Goal: Task Accomplishment & Management: Complete application form

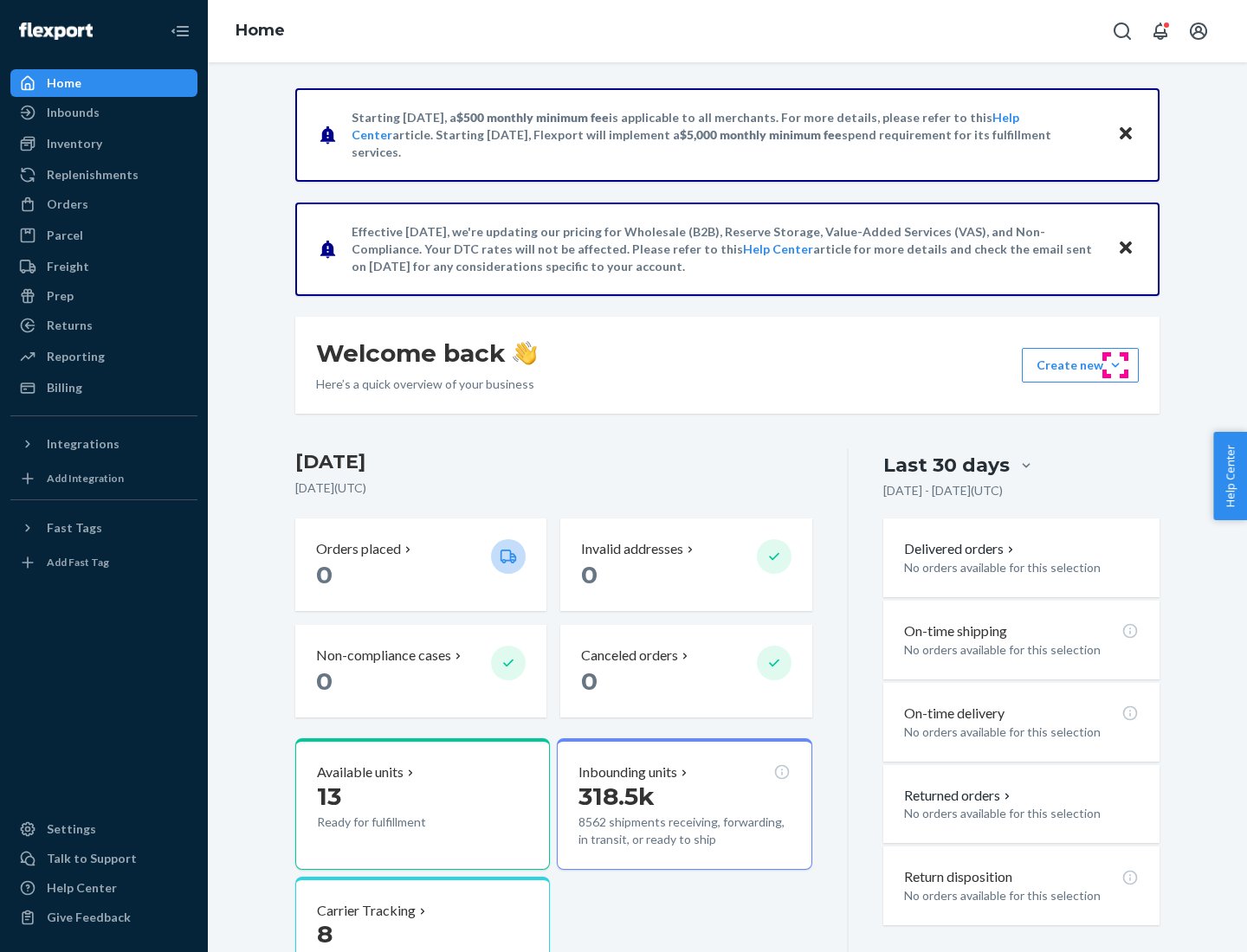
click at [1115, 366] on button "Create new Create new inbound Create new order Create new product" at bounding box center [1080, 365] width 117 height 35
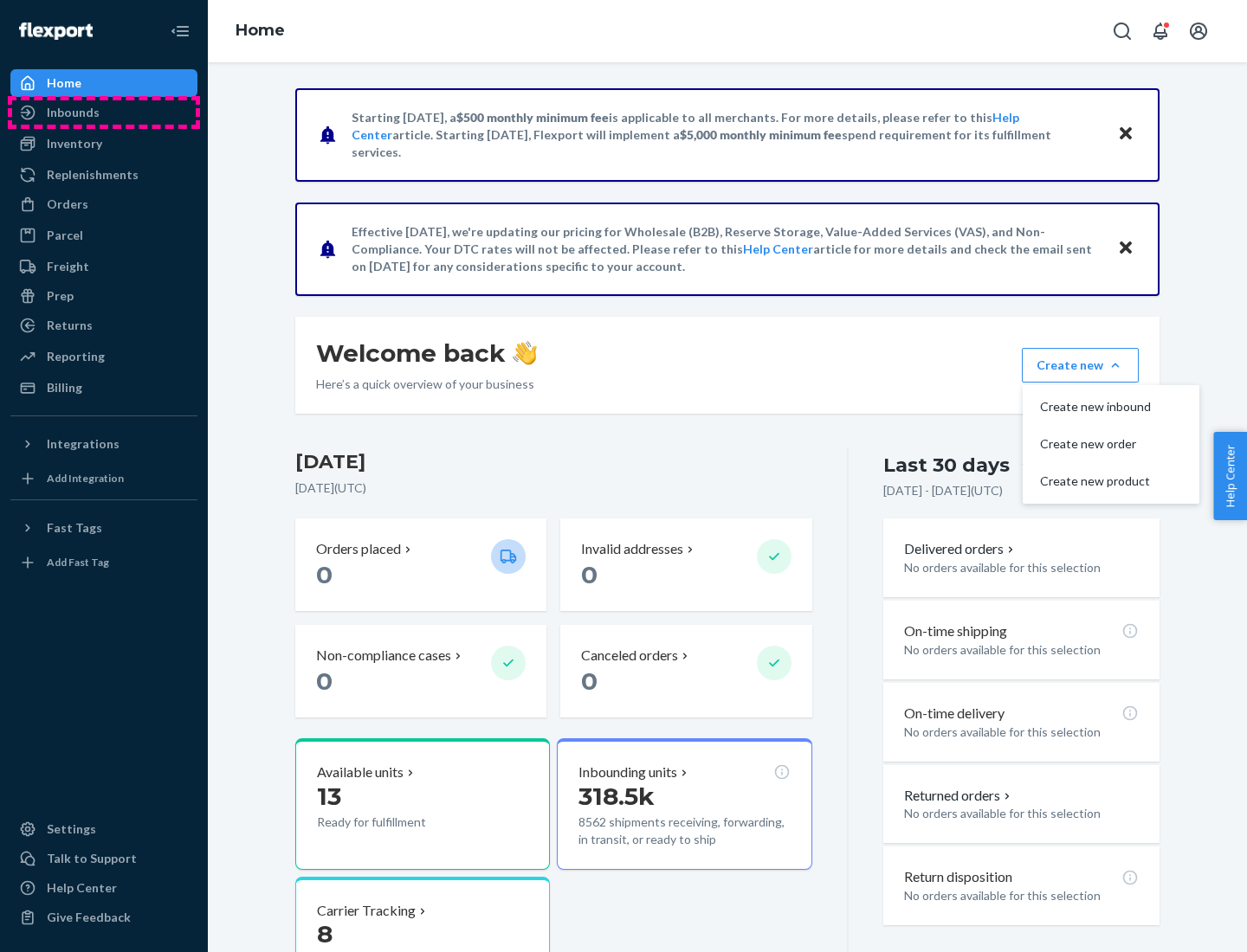
click at [104, 112] on div "Inbounds" at bounding box center [103, 112] width 183 height 24
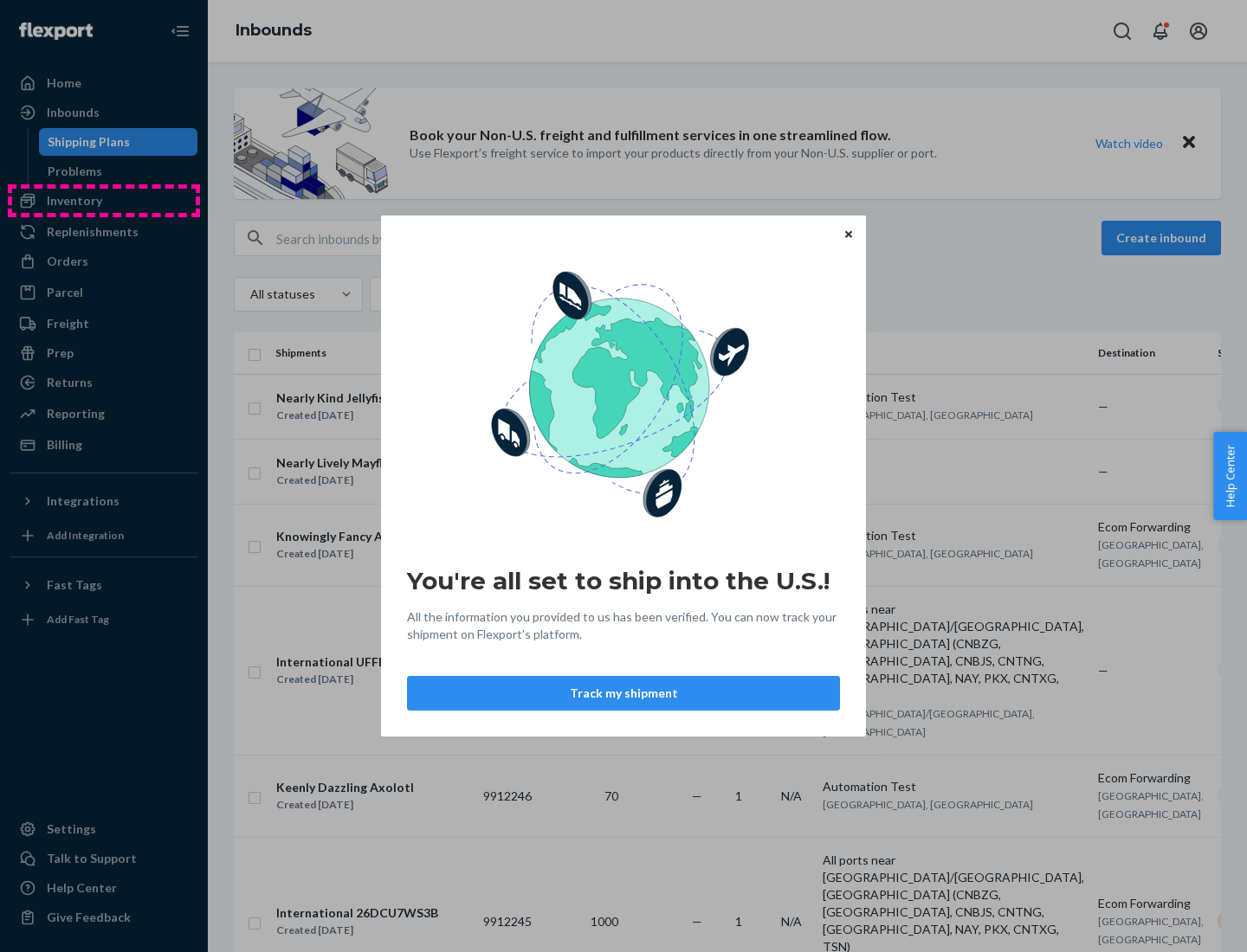
click at [104, 201] on div "You're all set to ship into the U.S.! All the information you provided to us ha…" at bounding box center [624, 476] width 1247 height 952
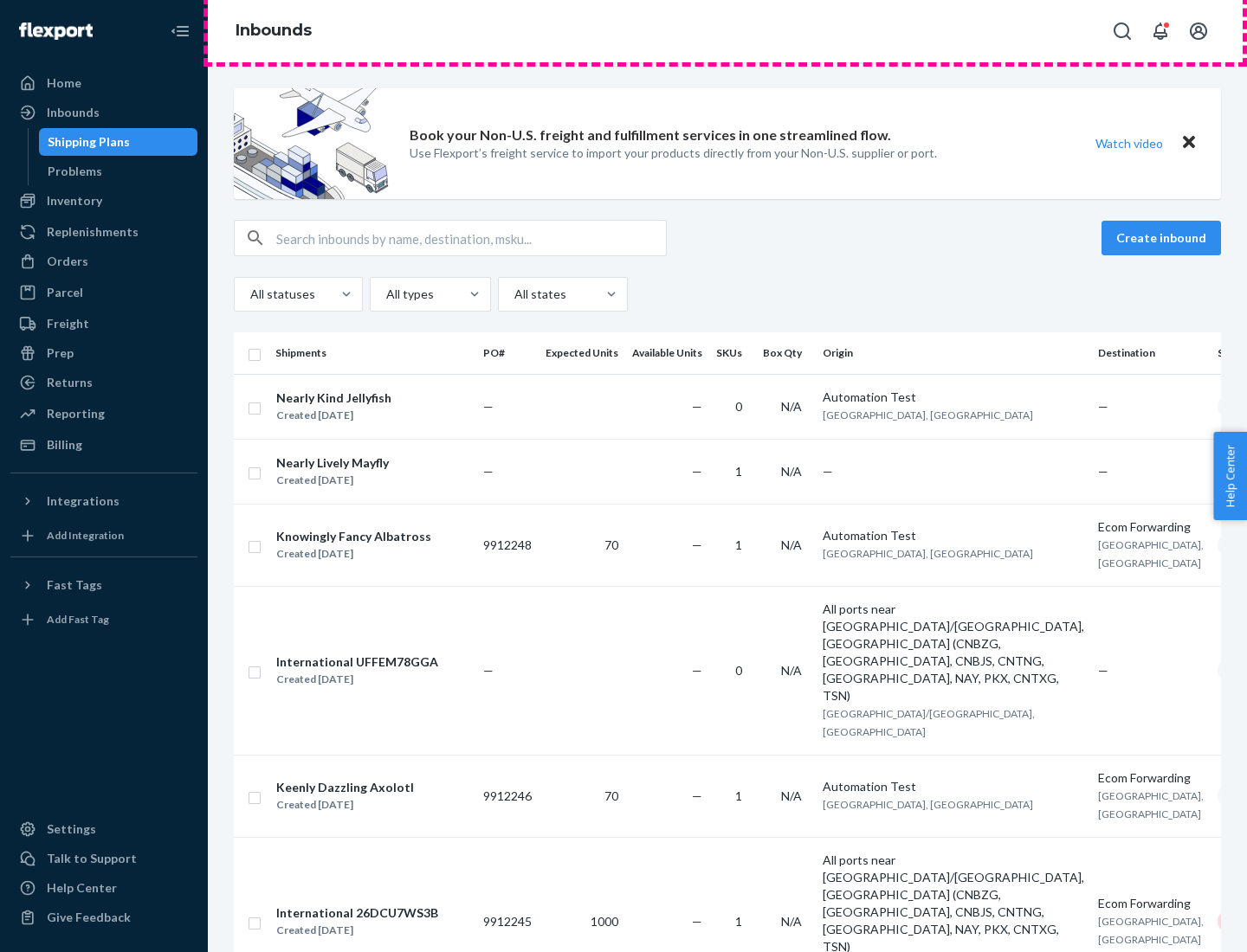
click at [728, 31] on div "Inbounds" at bounding box center [727, 31] width 1039 height 62
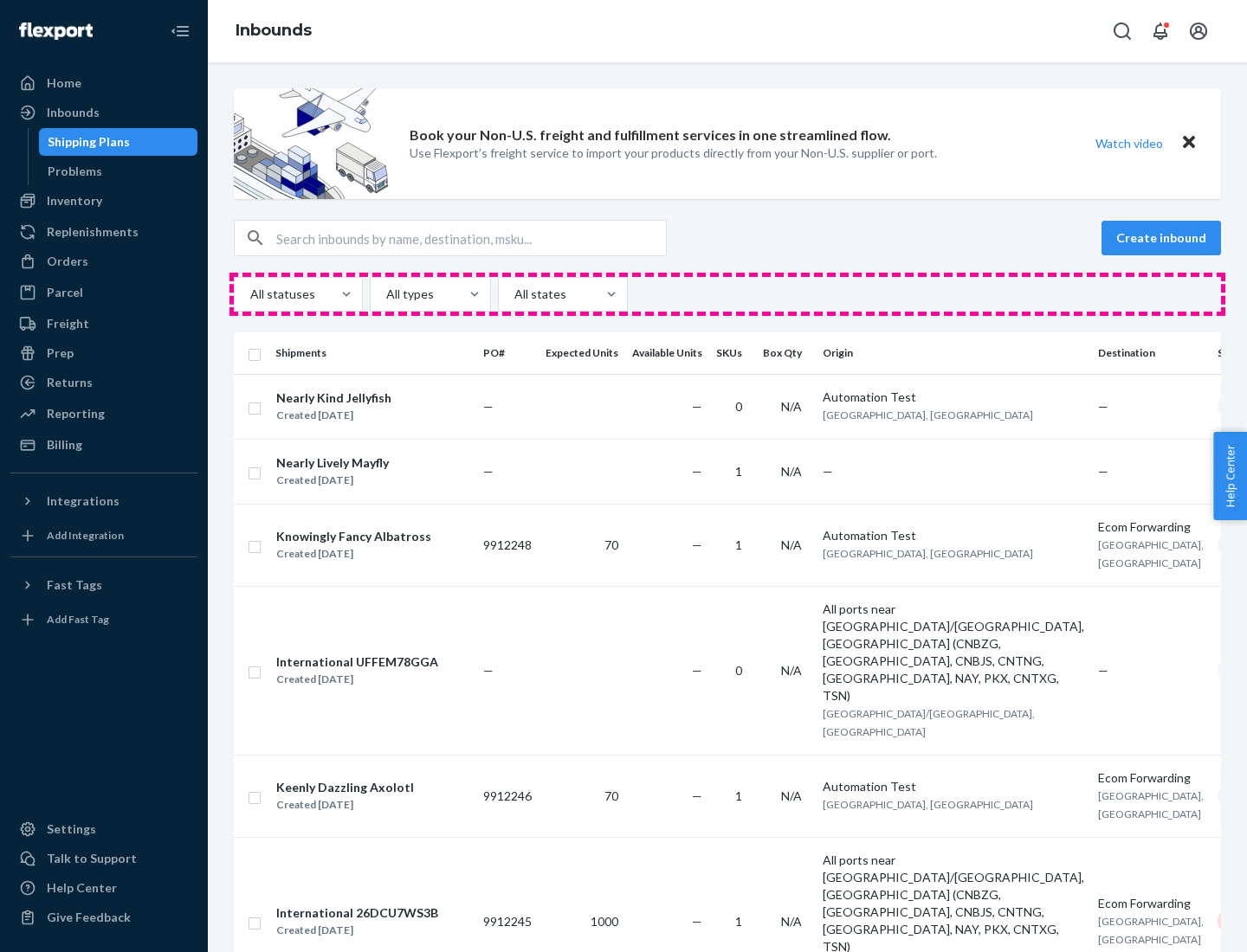
click at [728, 295] on div "All statuses All types All states" at bounding box center [727, 294] width 987 height 35
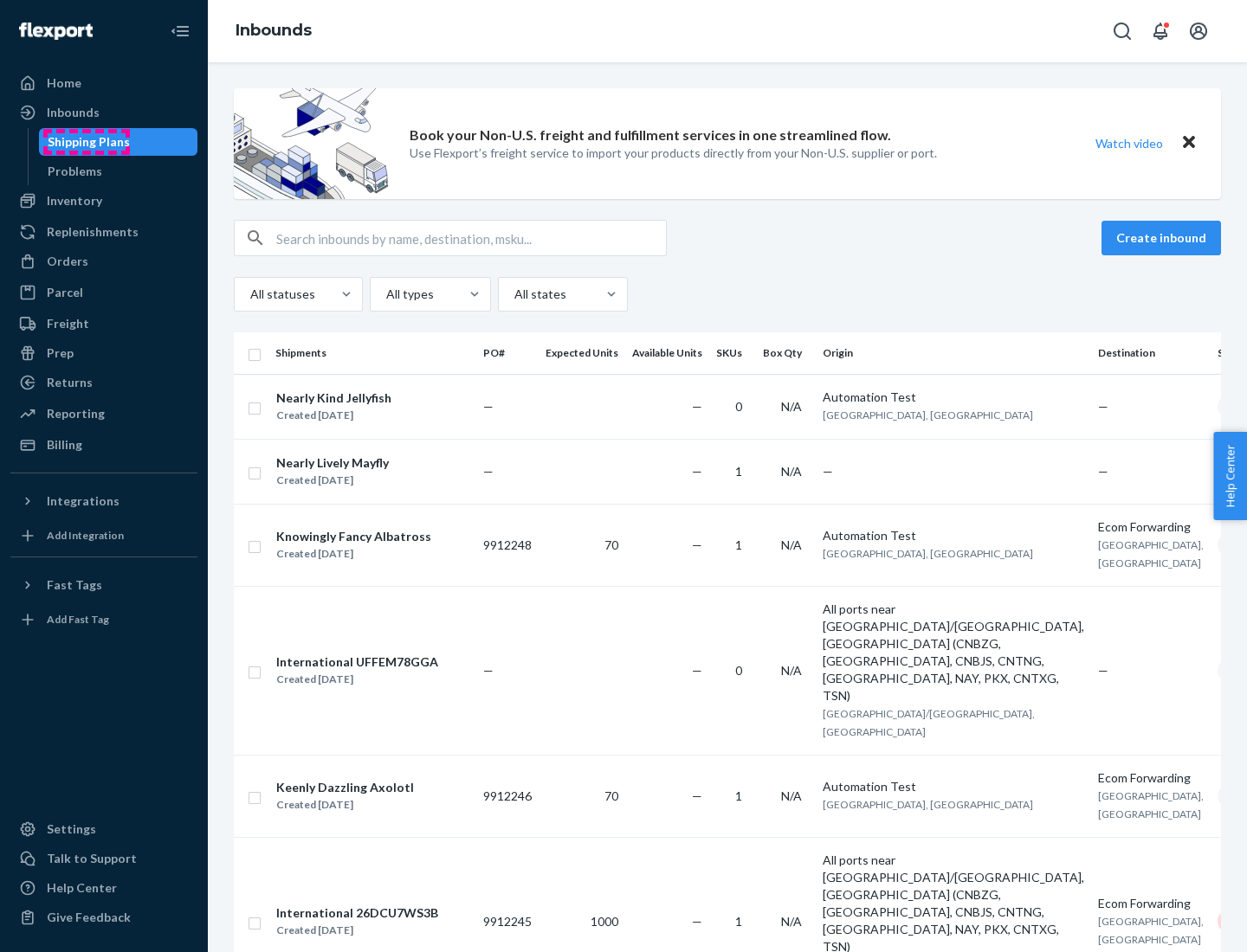
click at [85, 142] on div "Shipping Plans" at bounding box center [89, 141] width 83 height 17
click at [1163, 238] on button "Create inbound" at bounding box center [1161, 238] width 119 height 35
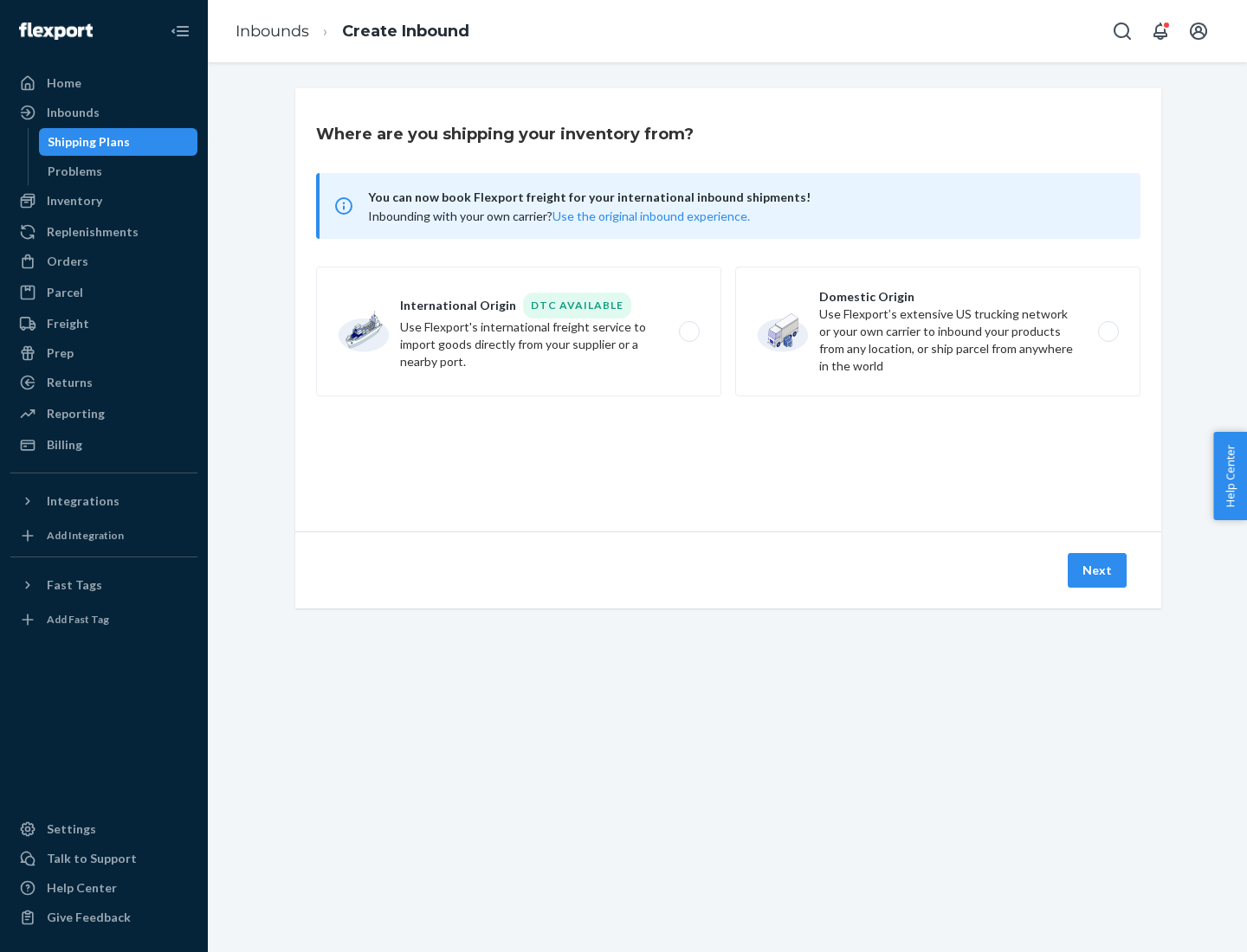
click at [518, 331] on label "International Origin DTC Available Use Flexport's international freight service…" at bounding box center [518, 331] width 405 height 130
click at [688, 331] on input "International Origin DTC Available Use Flexport's international freight service…" at bounding box center [694, 331] width 12 height 12
radio input "true"
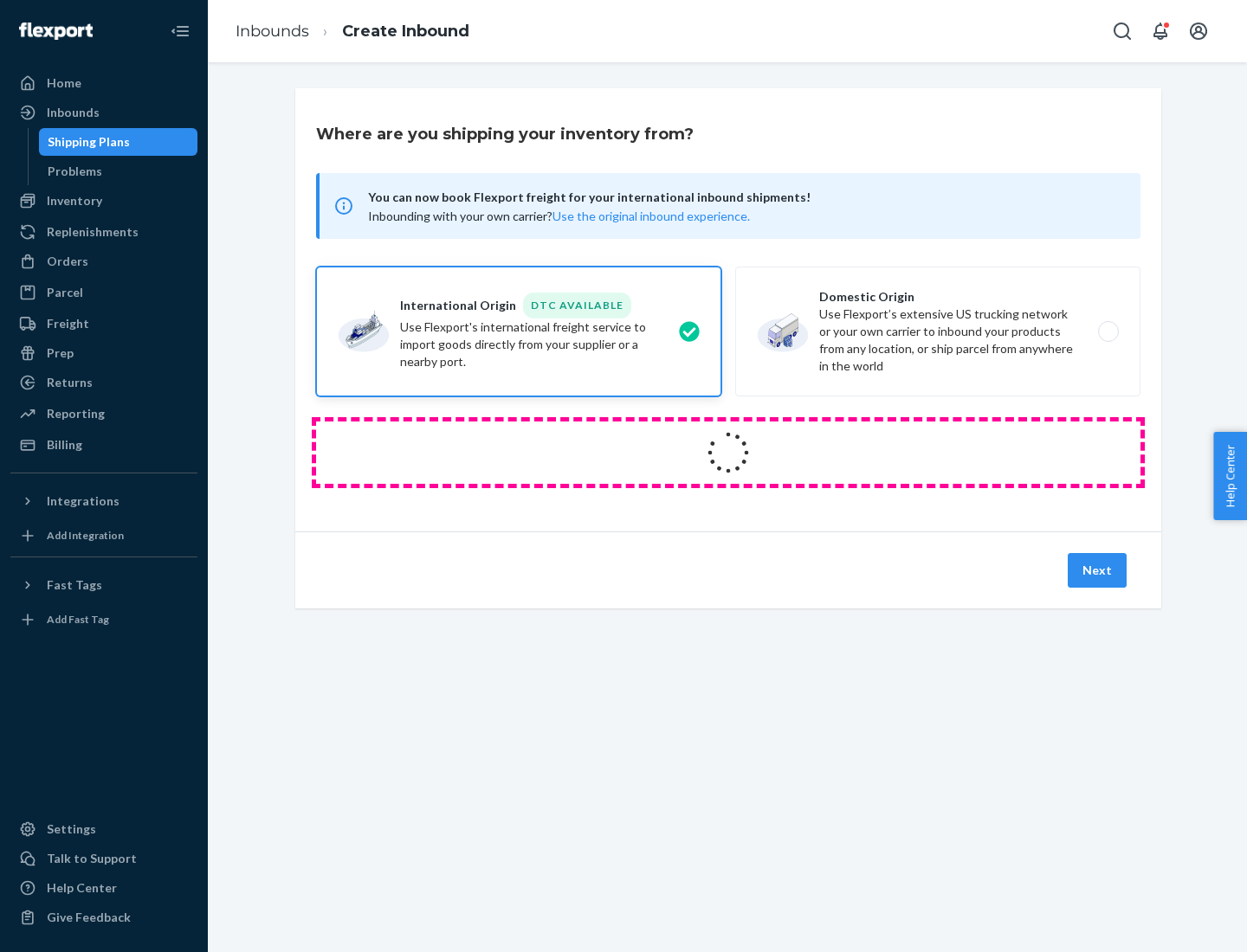
click at [728, 453] on icon at bounding box center [729, 453] width 51 height 51
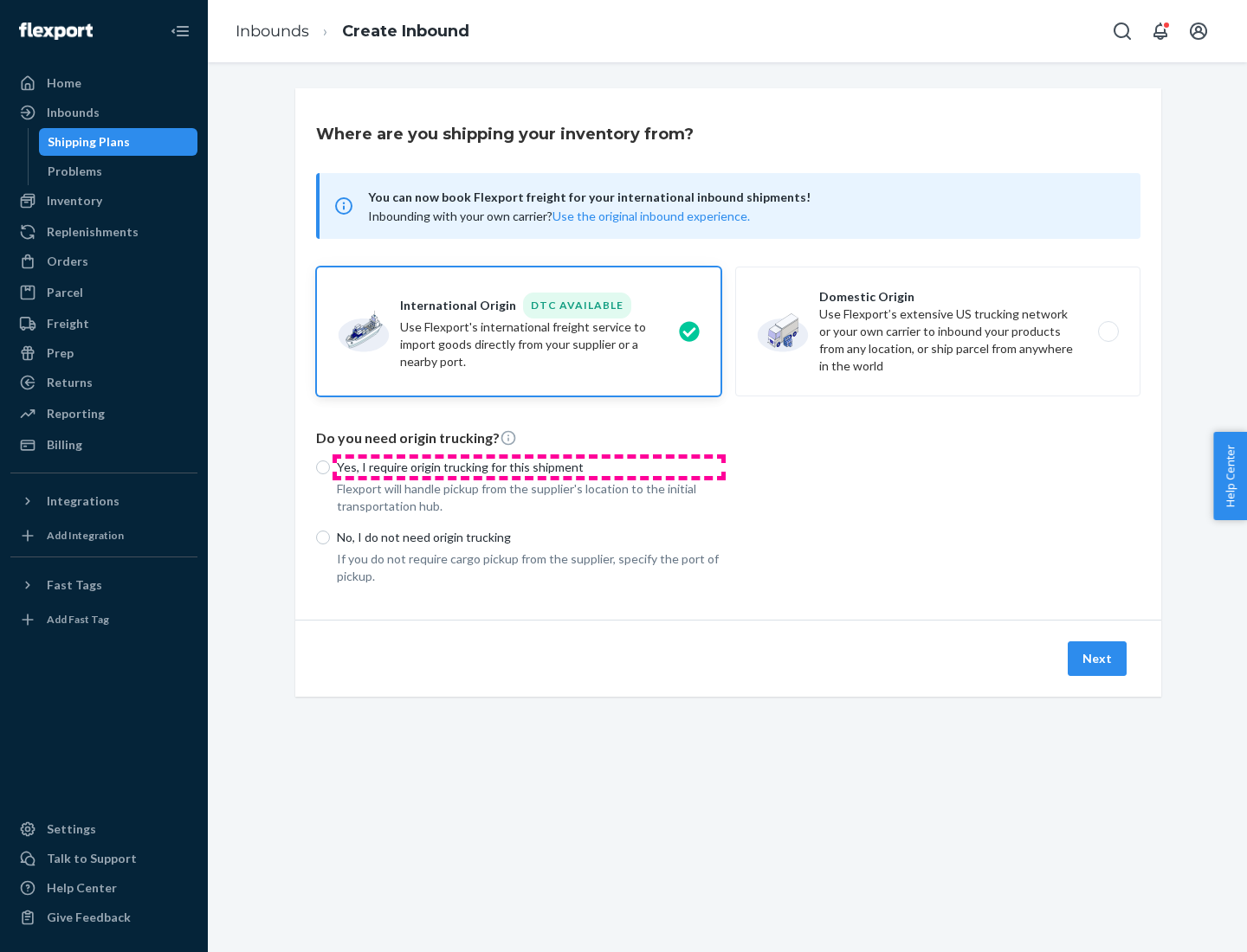
click at [529, 466] on p "Yes, I require origin trucking for this shipment" at bounding box center [529, 467] width 385 height 17
click at [330, 466] on input "Yes, I require origin trucking for this shipment" at bounding box center [323, 467] width 13 height 13
radio input "true"
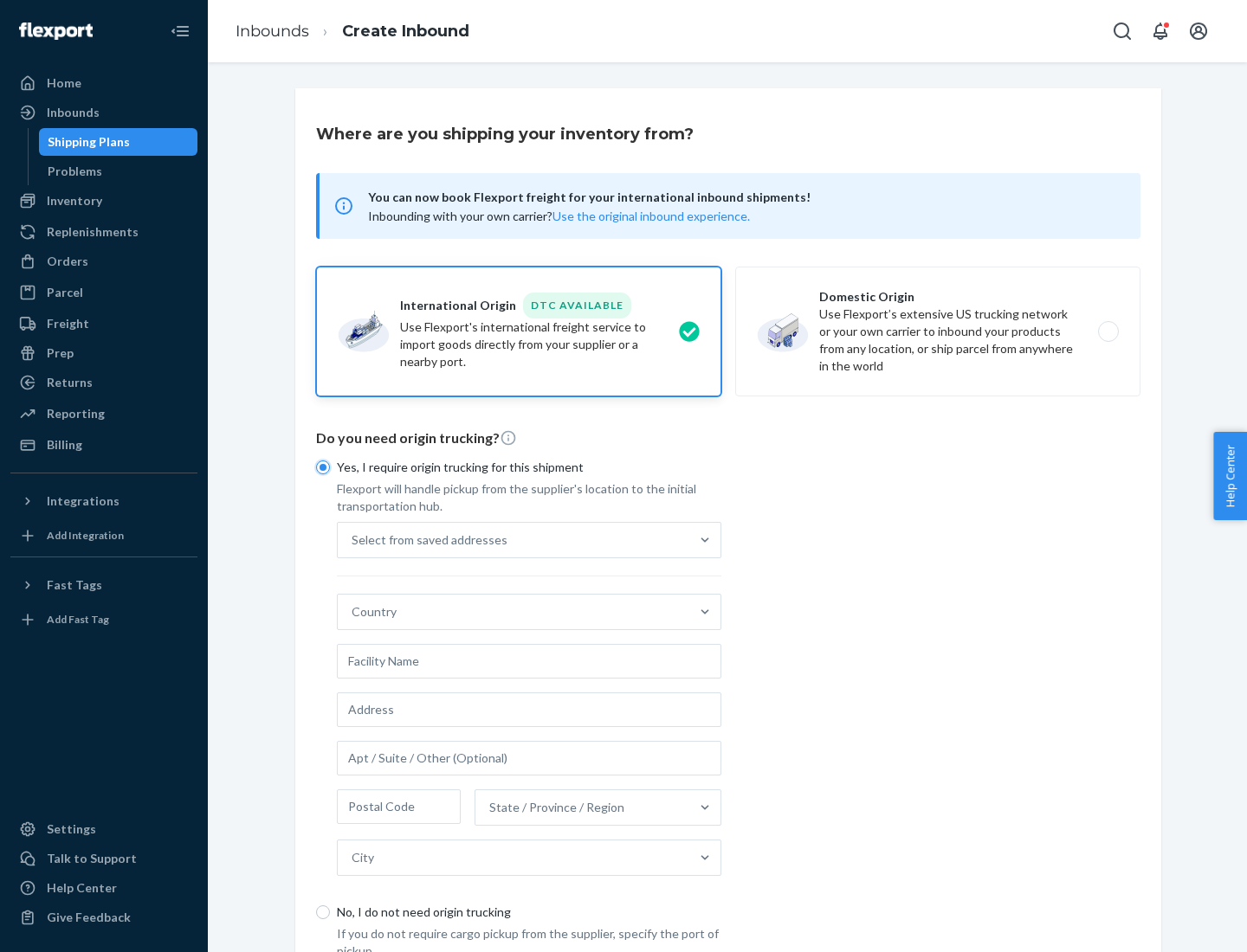
scroll to position [33, 0]
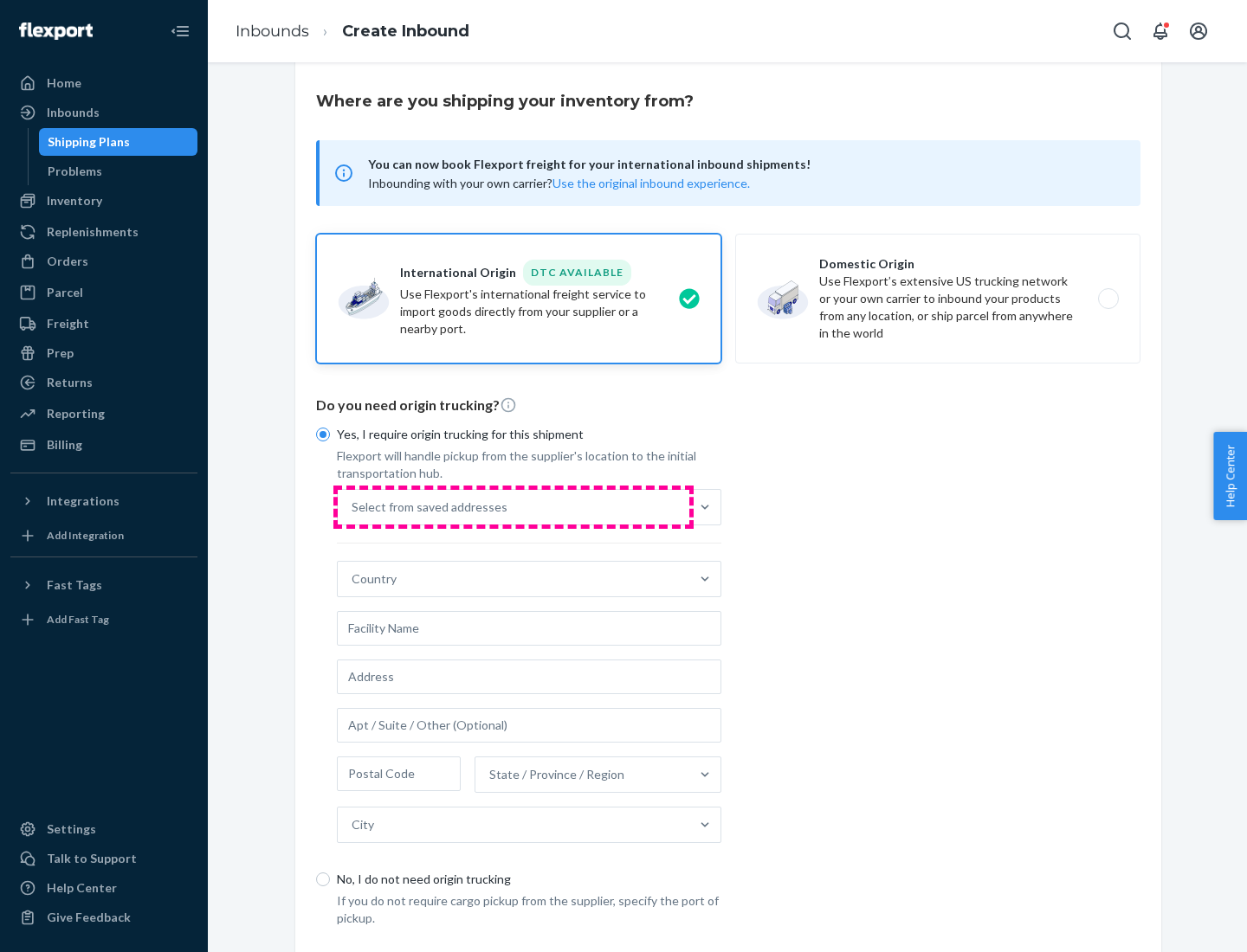
click at [513, 507] on div "Select from saved addresses" at bounding box center [513, 507] width 351 height 35
click at [353, 507] on input "Select from saved addresses" at bounding box center [352, 507] width 2 height 17
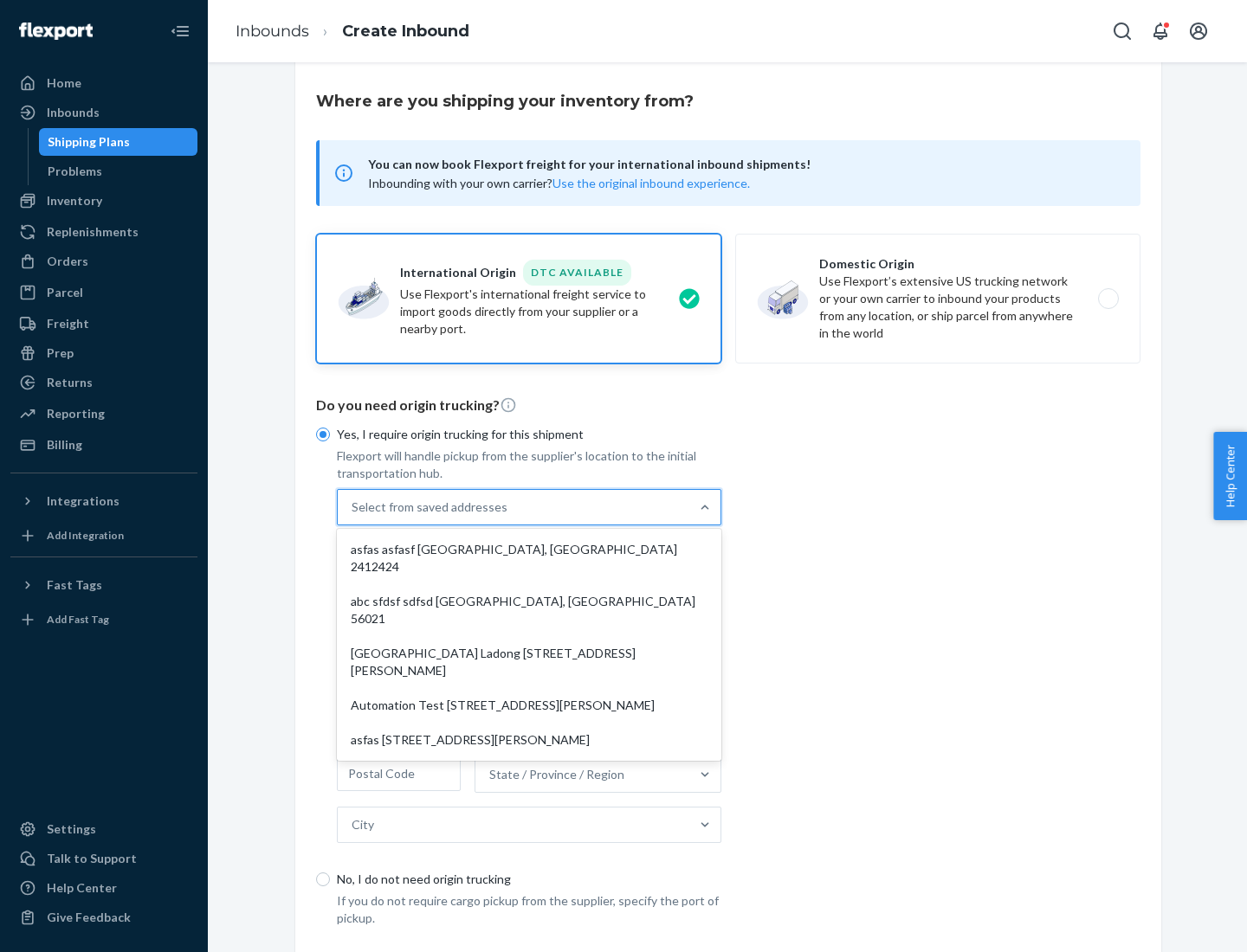
scroll to position [75, 0]
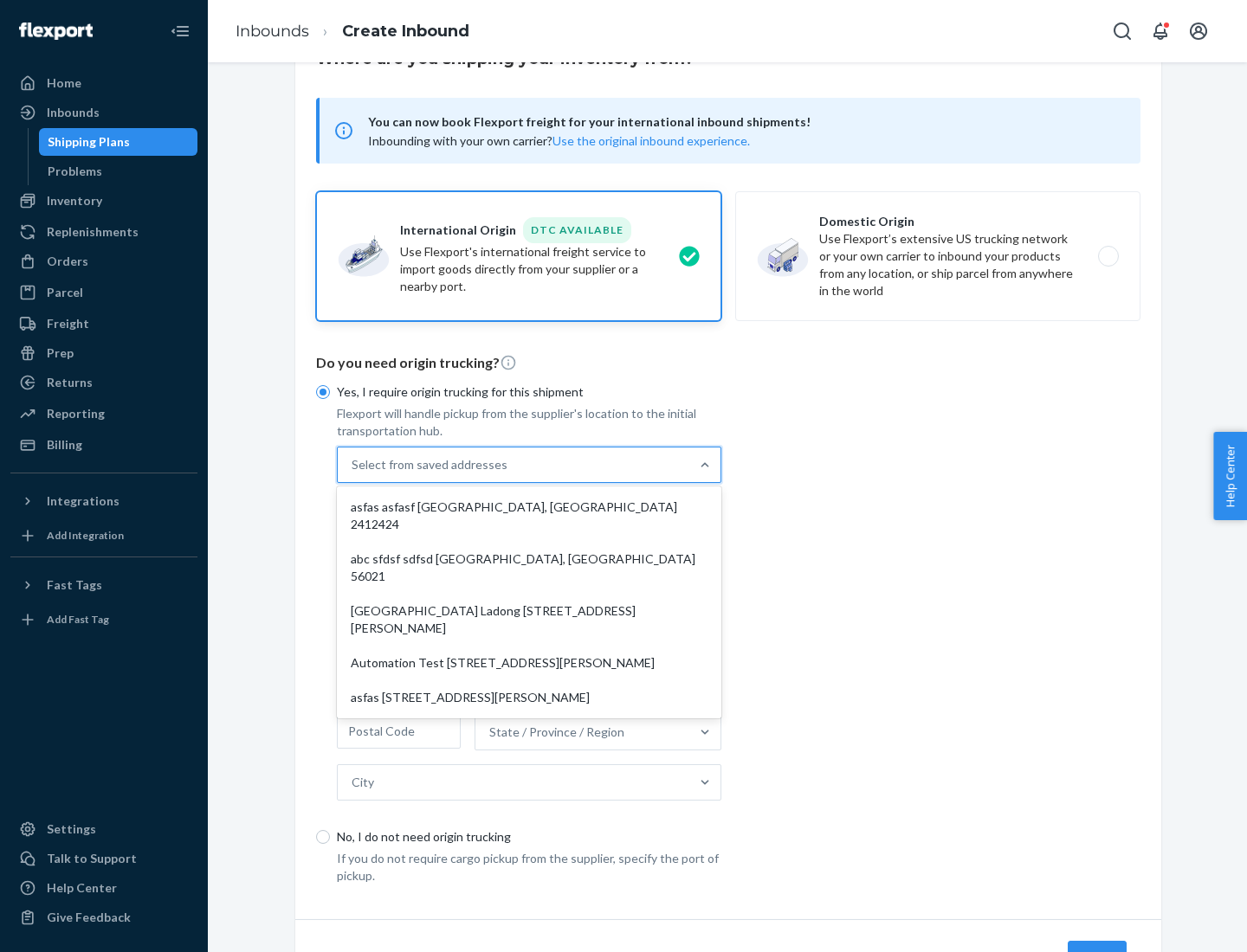
click at [529, 507] on div "asfas asfasf [GEOGRAPHIC_DATA], [GEOGRAPHIC_DATA] 2412424" at bounding box center [529, 516] width 377 height 52
click at [353, 473] on input "option asfas asfasf [GEOGRAPHIC_DATA], [GEOGRAPHIC_DATA] 2412424 focused, 1 of …" at bounding box center [352, 464] width 2 height 17
type input "asfas"
type input "asfasf"
type input "2412424"
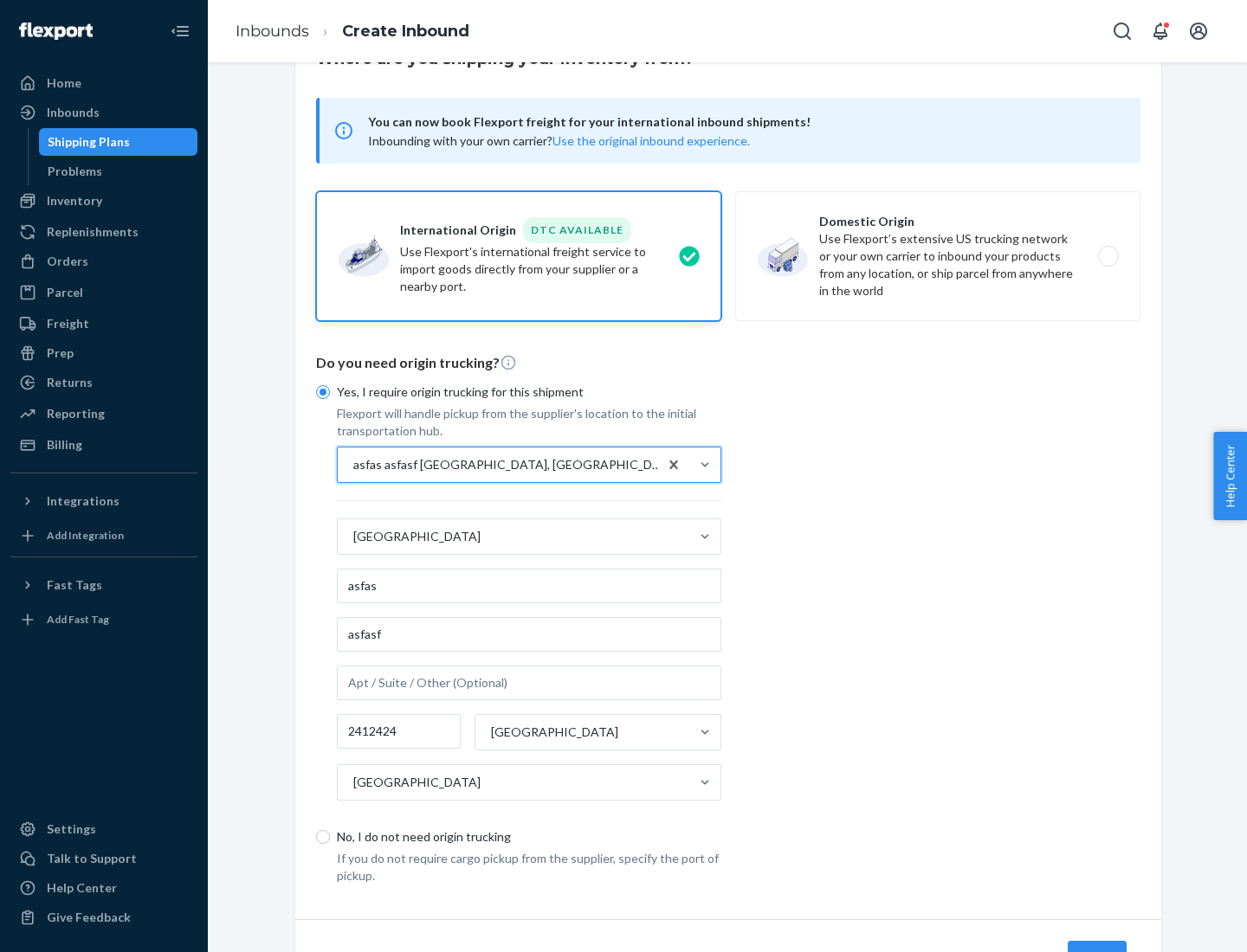
scroll to position [161, 0]
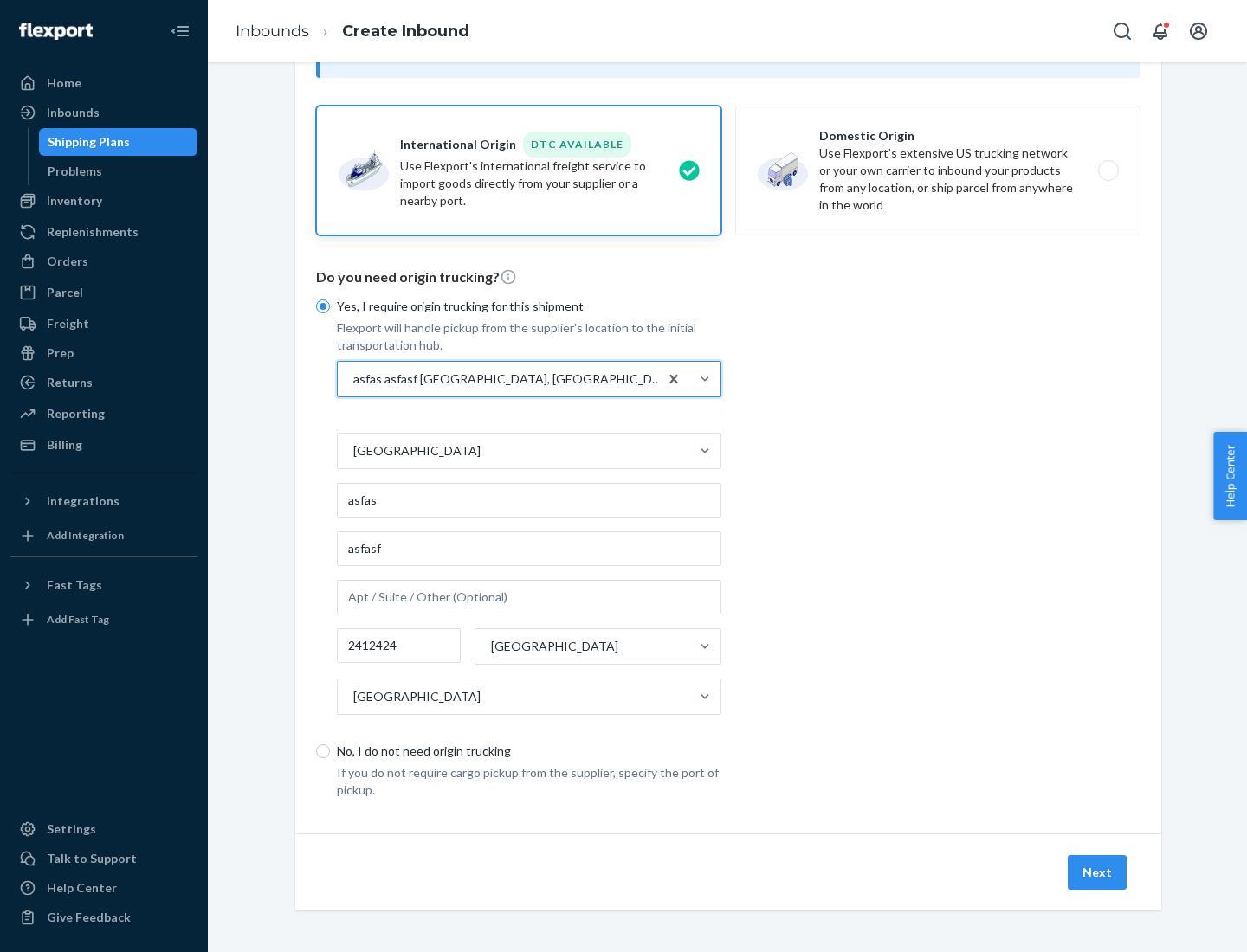
click at [1098, 871] on button "Next" at bounding box center [1097, 872] width 59 height 35
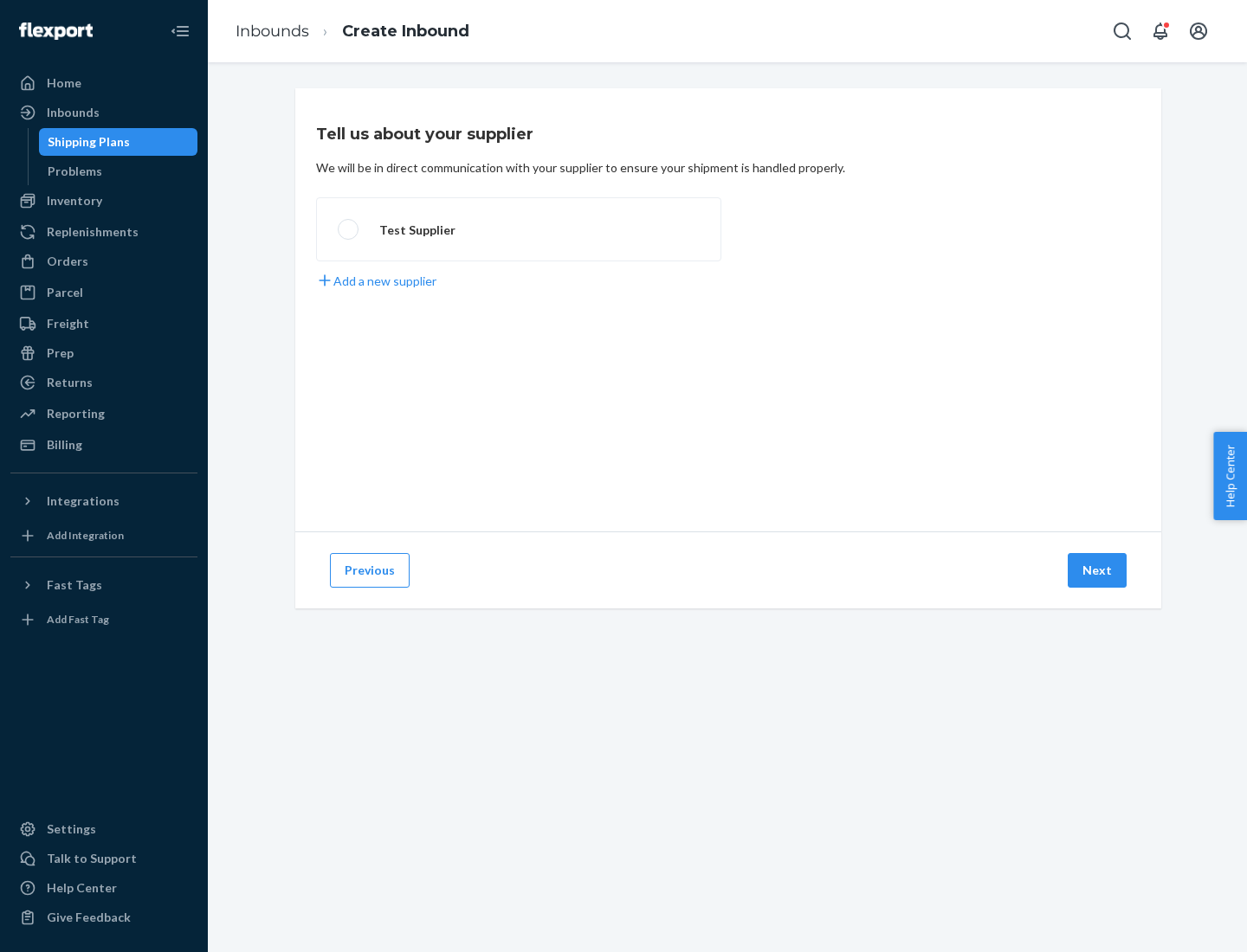
click at [518, 229] on label "Test Supplier" at bounding box center [518, 229] width 405 height 64
click at [349, 229] on input "Test Supplier" at bounding box center [343, 230] width 12 height 12
radio input "true"
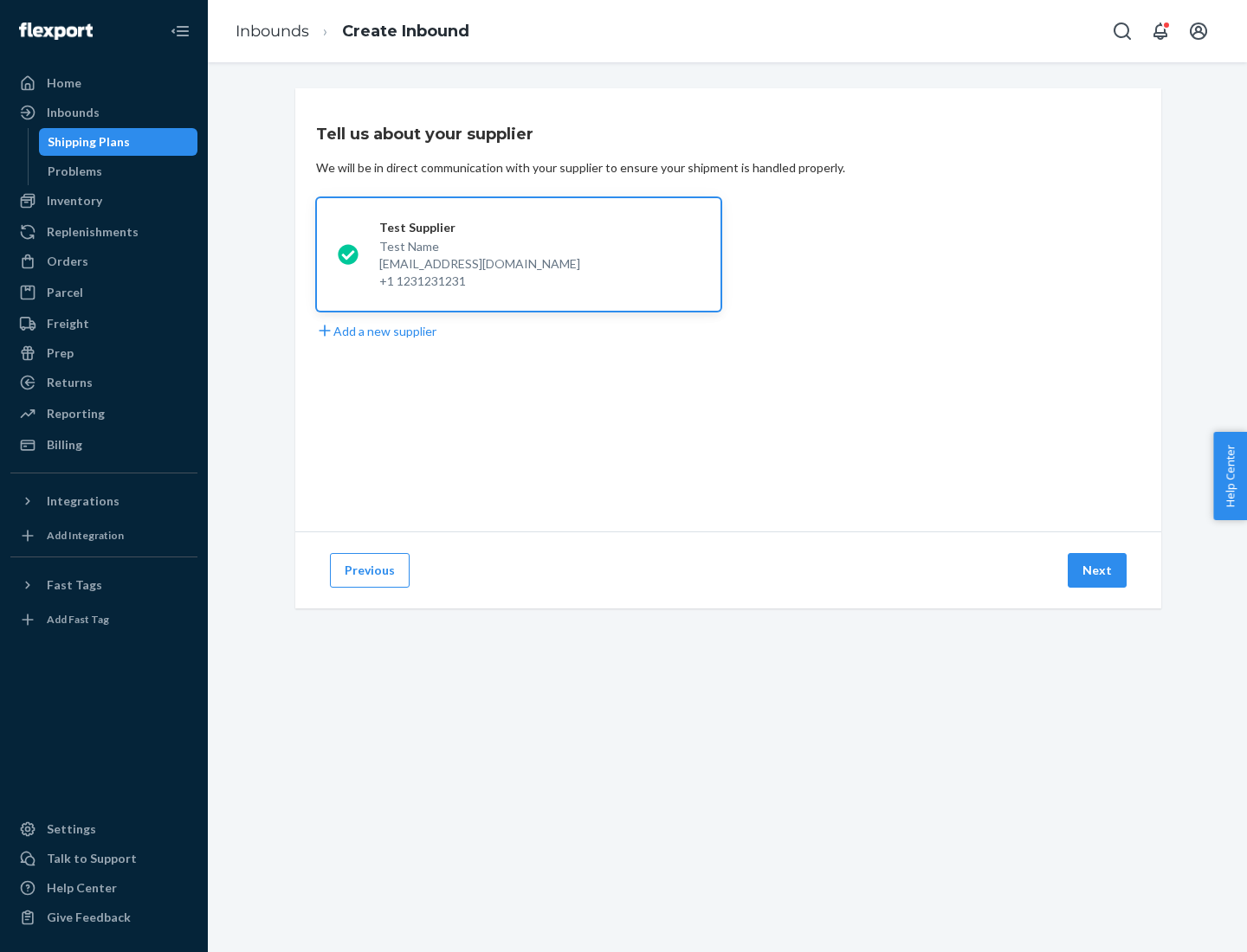
click at [1098, 570] on button "Next" at bounding box center [1097, 570] width 59 height 35
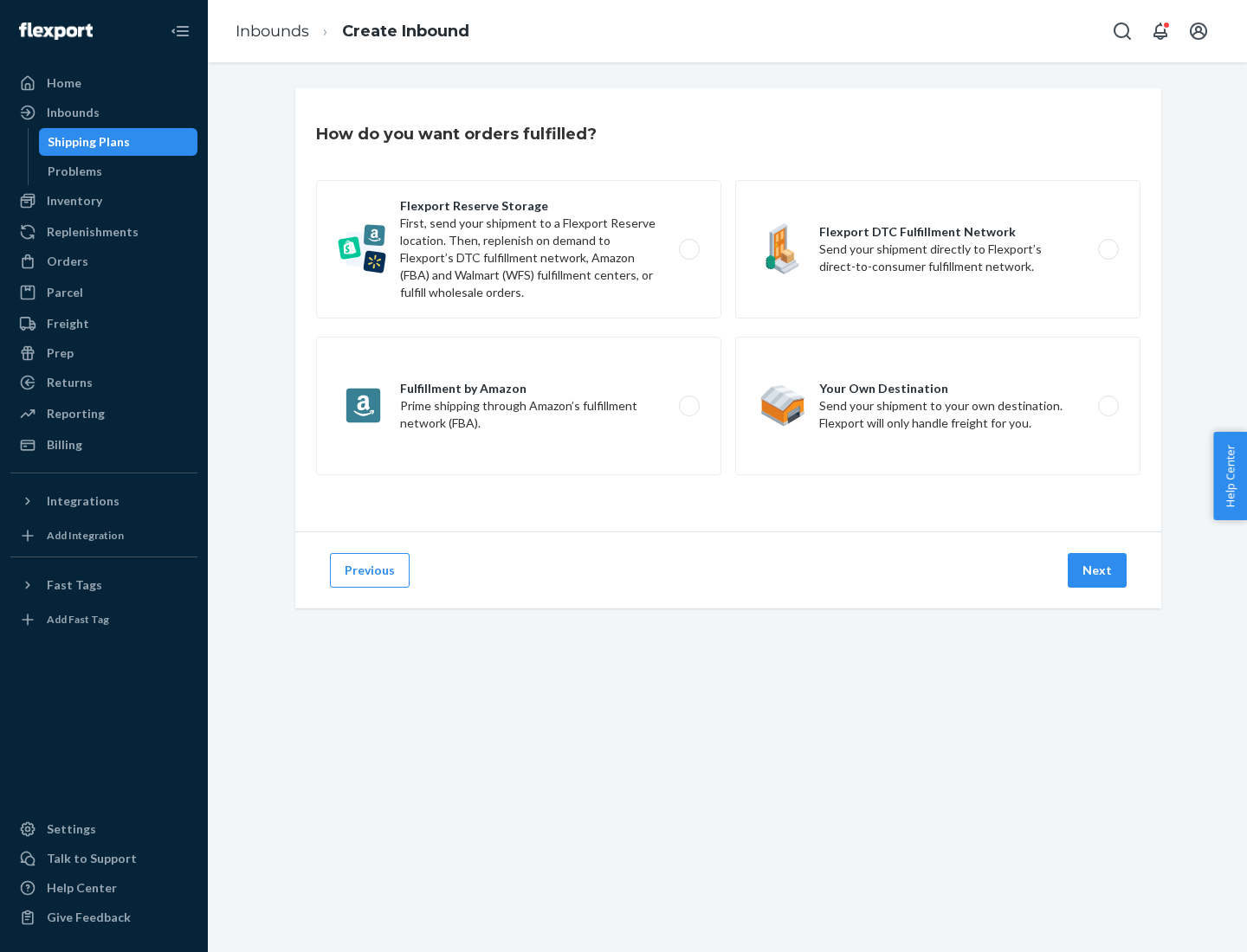
click at [518, 406] on label "Fulfillment by Amazon Prime shipping through Amazon’s fulfillment network (FBA)." at bounding box center [518, 406] width 405 height 138
click at [688, 406] on input "Fulfillment by Amazon Prime shipping through Amazon’s fulfillment network (FBA)." at bounding box center [694, 406] width 12 height 12
radio input "true"
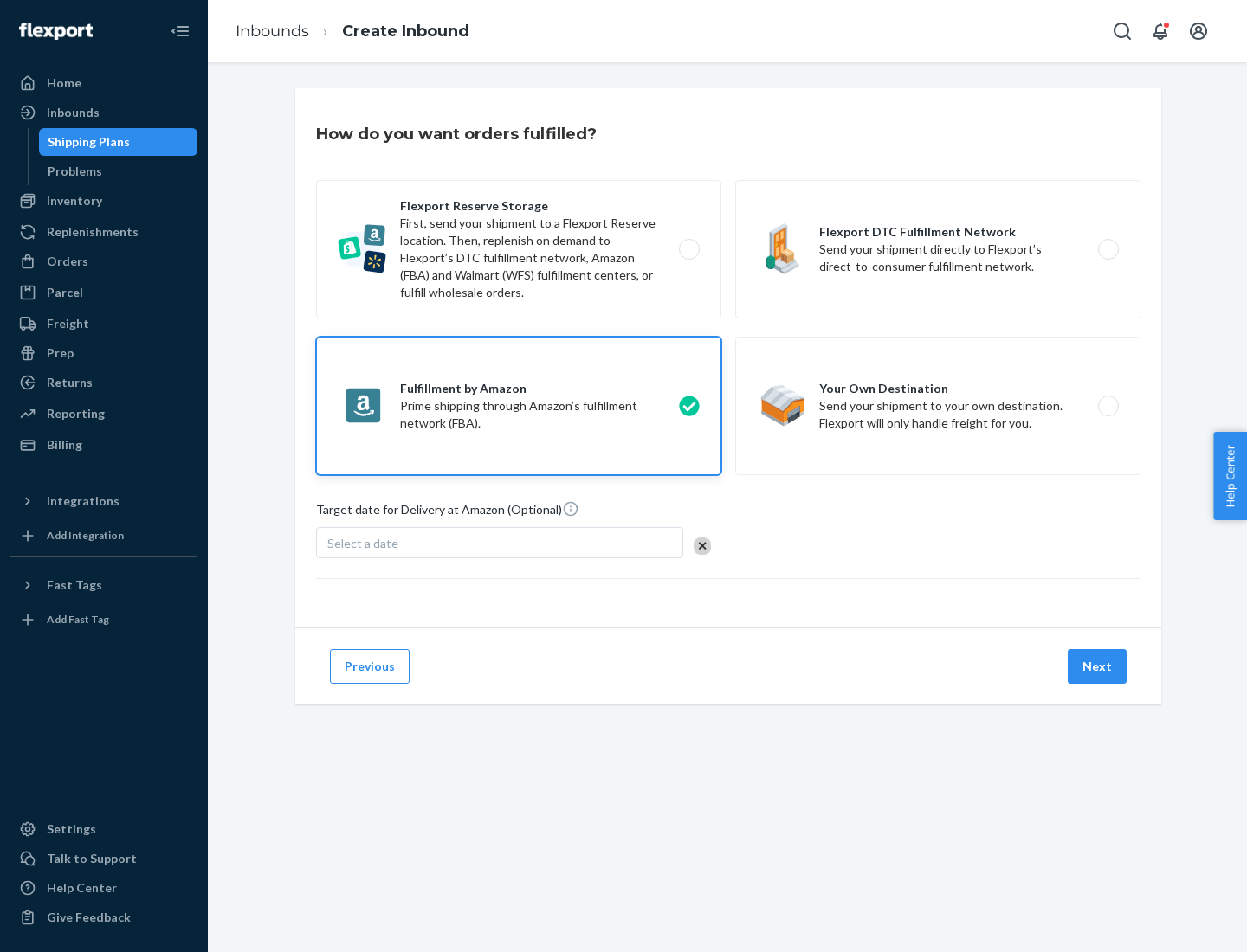
click at [1098, 666] on button "Next" at bounding box center [1097, 666] width 59 height 35
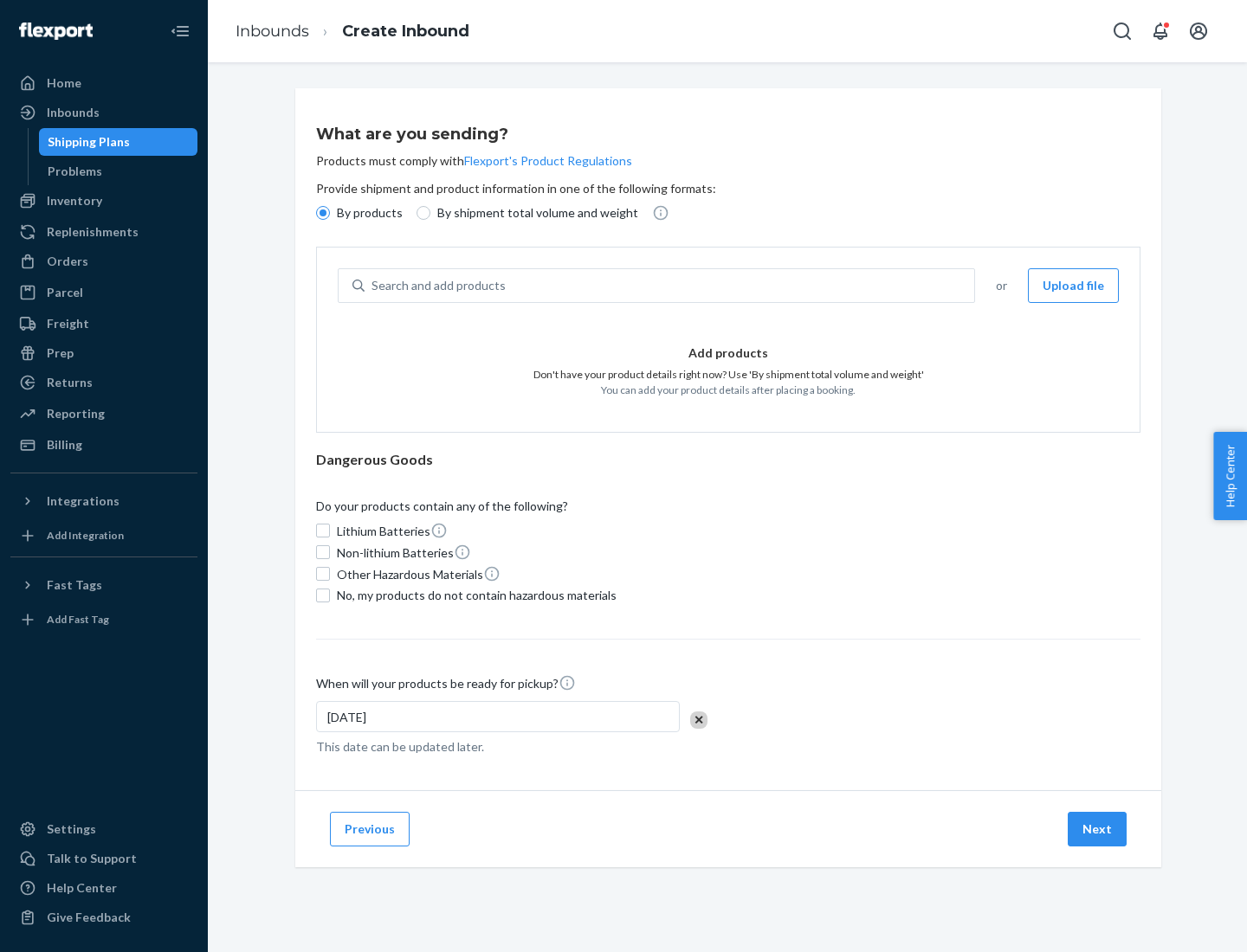
click at [533, 213] on p "By shipment total volume and weight" at bounding box center [538, 212] width 201 height 17
click at [430, 213] on input "By shipment total volume and weight" at bounding box center [423, 212] width 13 height 13
radio input "true"
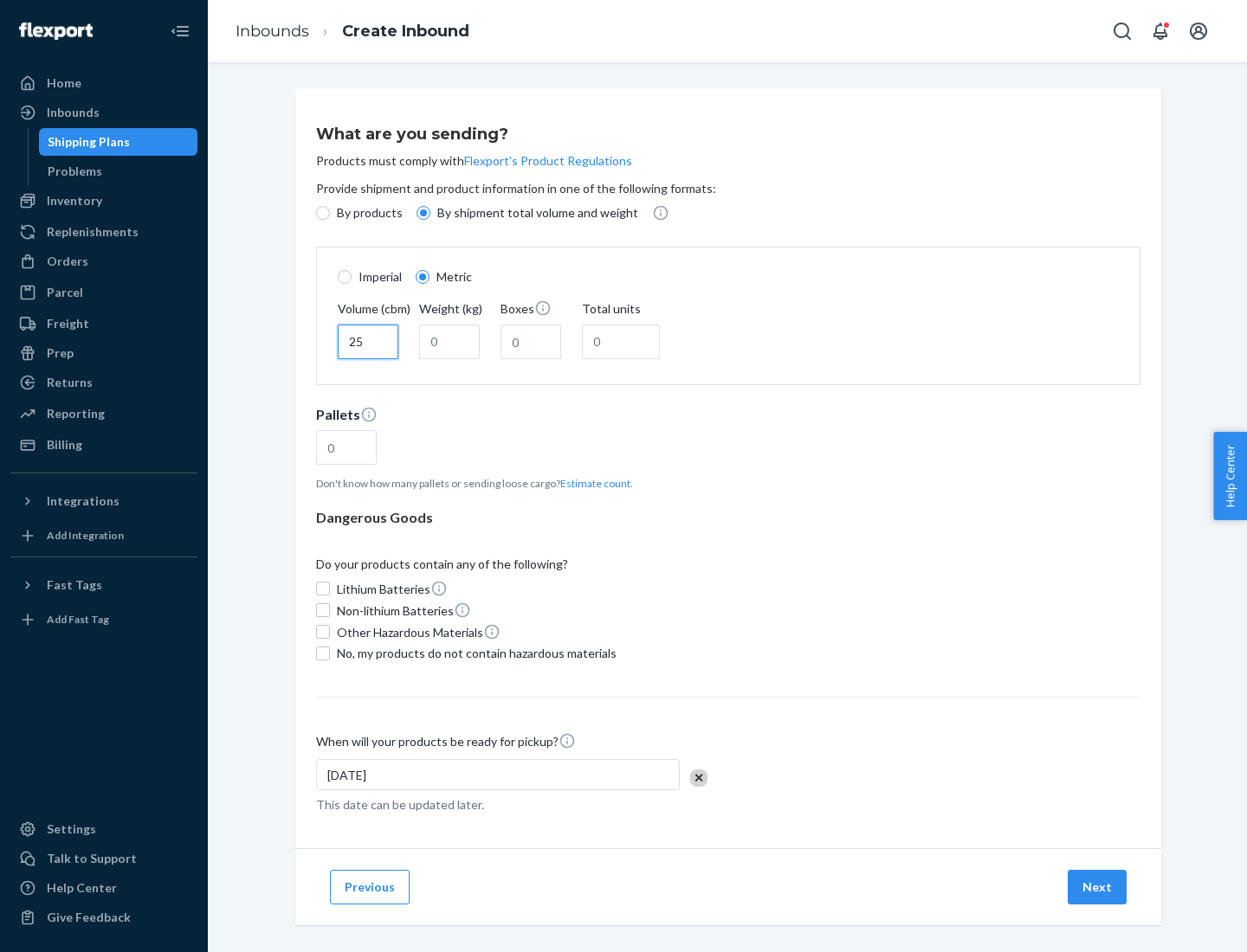
type input "25"
type input "100"
type input "50"
type input "500"
click at [591, 483] on button "Estimate count" at bounding box center [596, 483] width 70 height 14
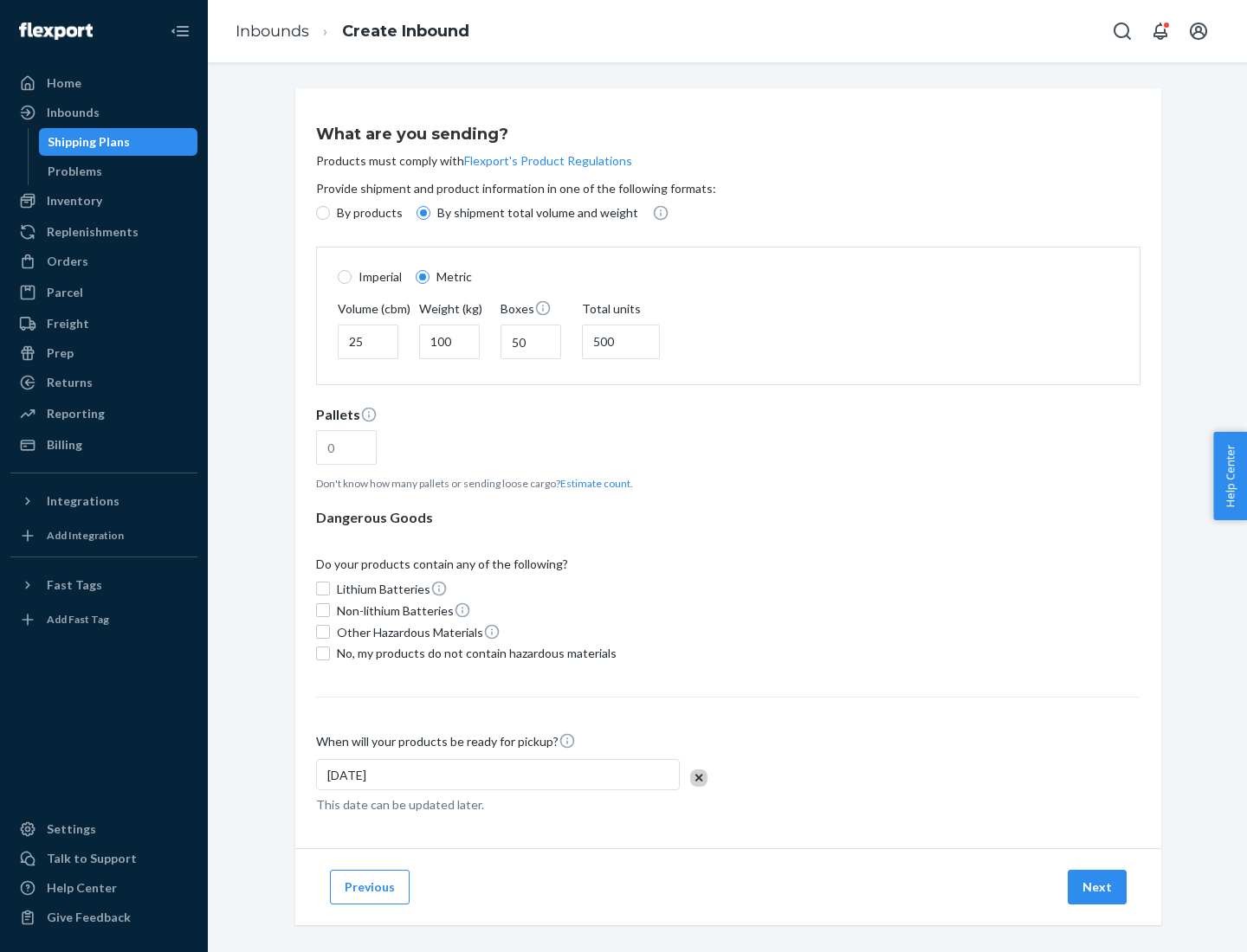
type input "16"
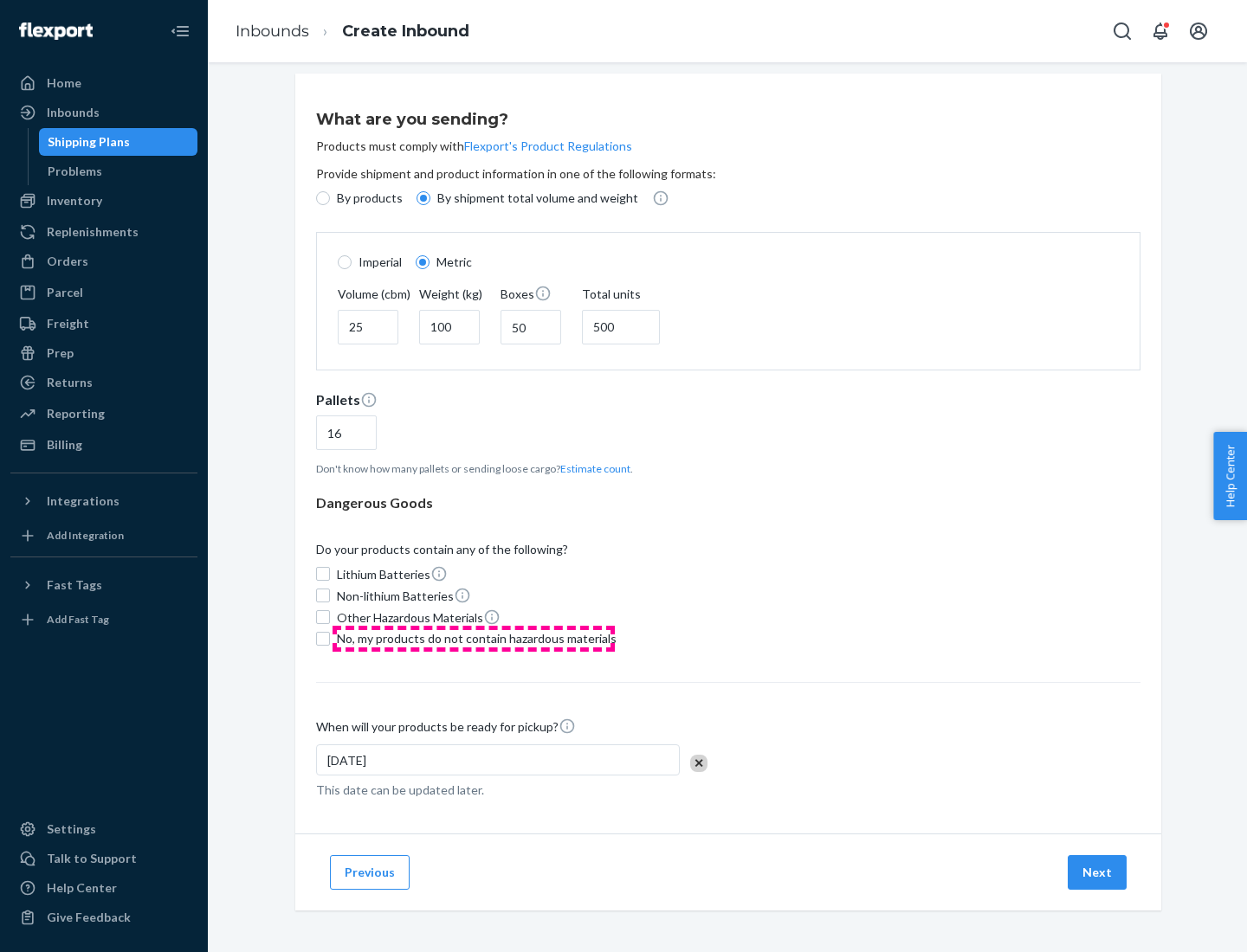
click at [473, 638] on span "No, my products do not contain hazardous materials" at bounding box center [476, 639] width 279 height 17
click at [330, 638] on input "No, my products do not contain hazardous materials" at bounding box center [323, 638] width 13 height 13
checkbox input "true"
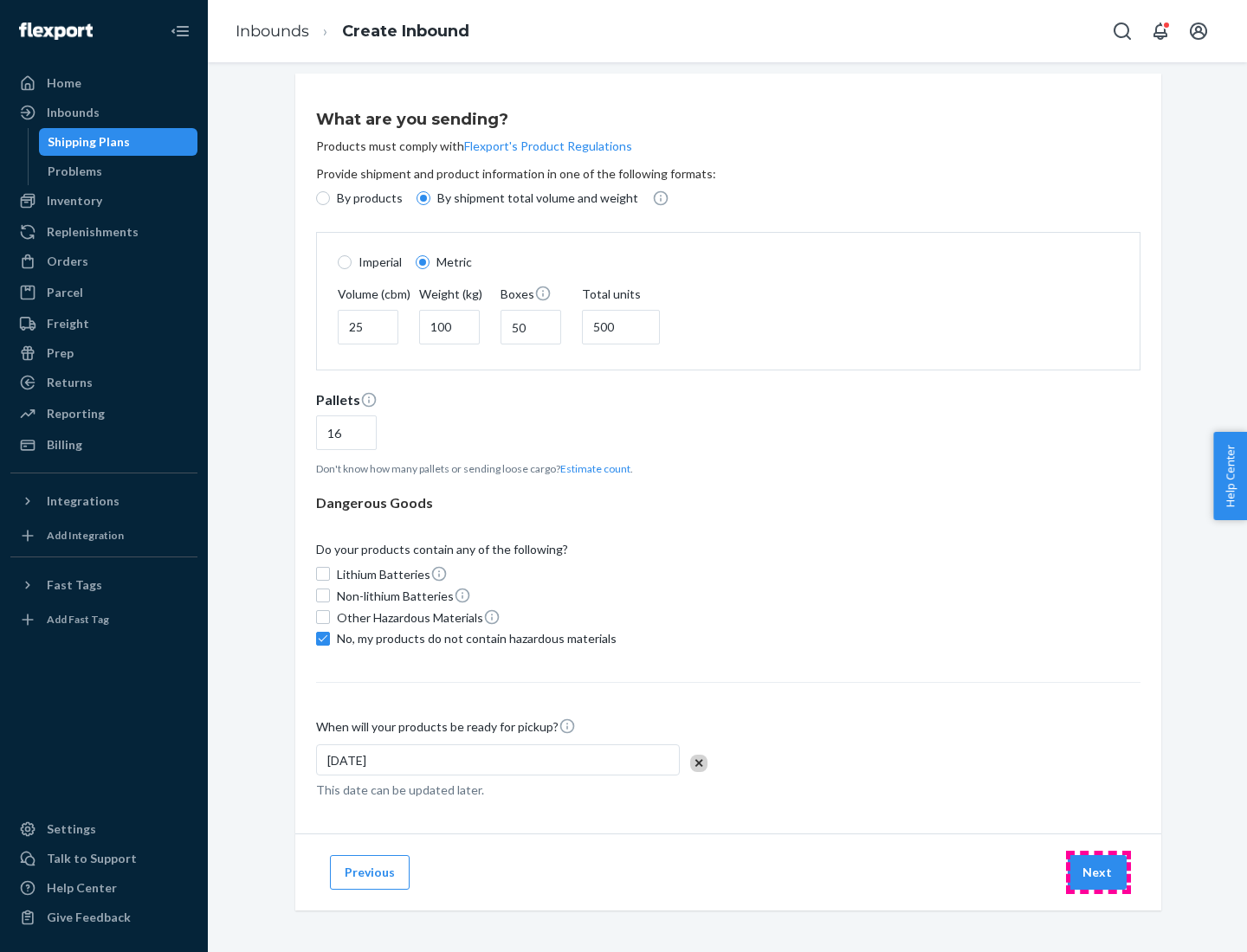
click at [1098, 871] on button "Next" at bounding box center [1097, 872] width 59 height 35
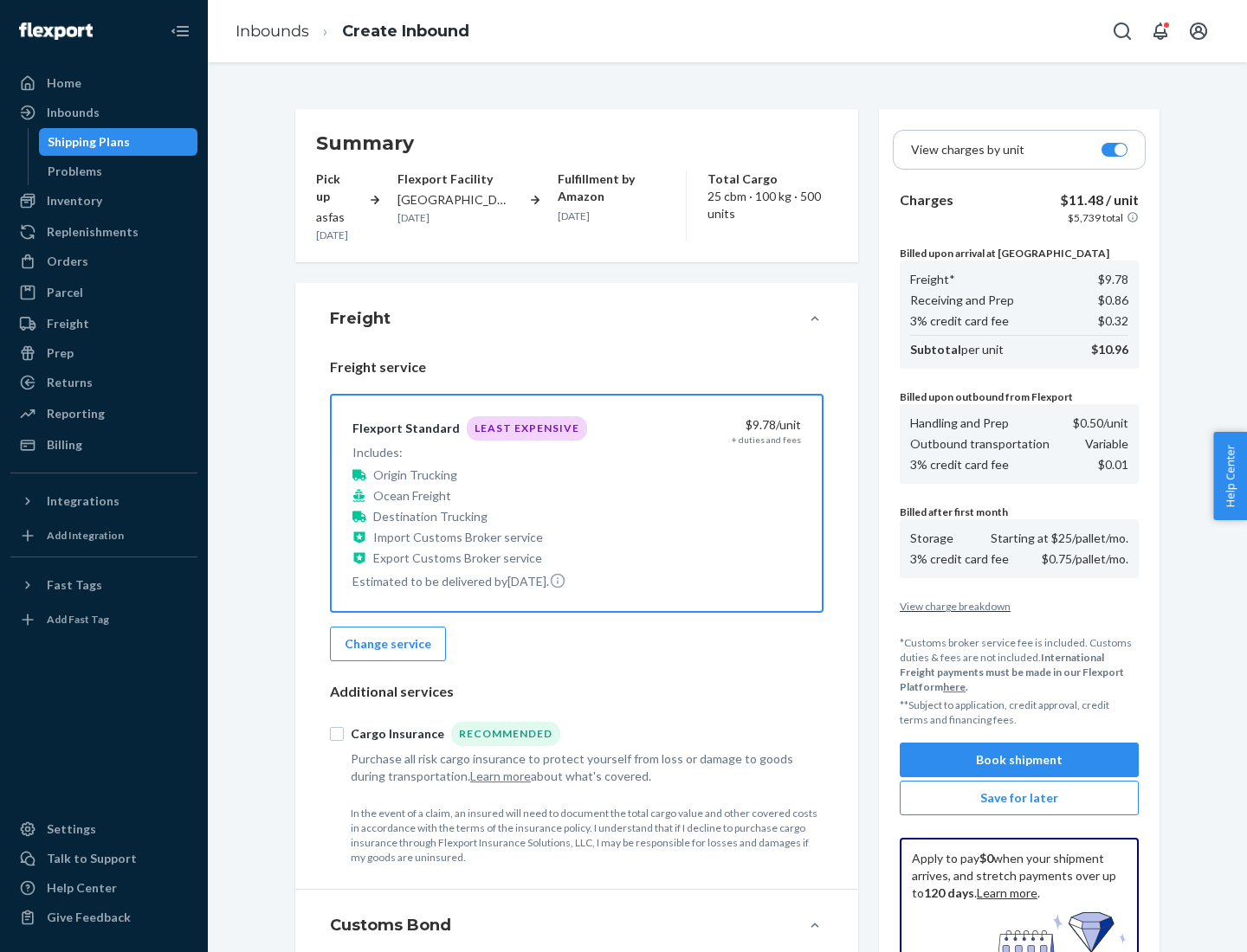
scroll to position [252, 0]
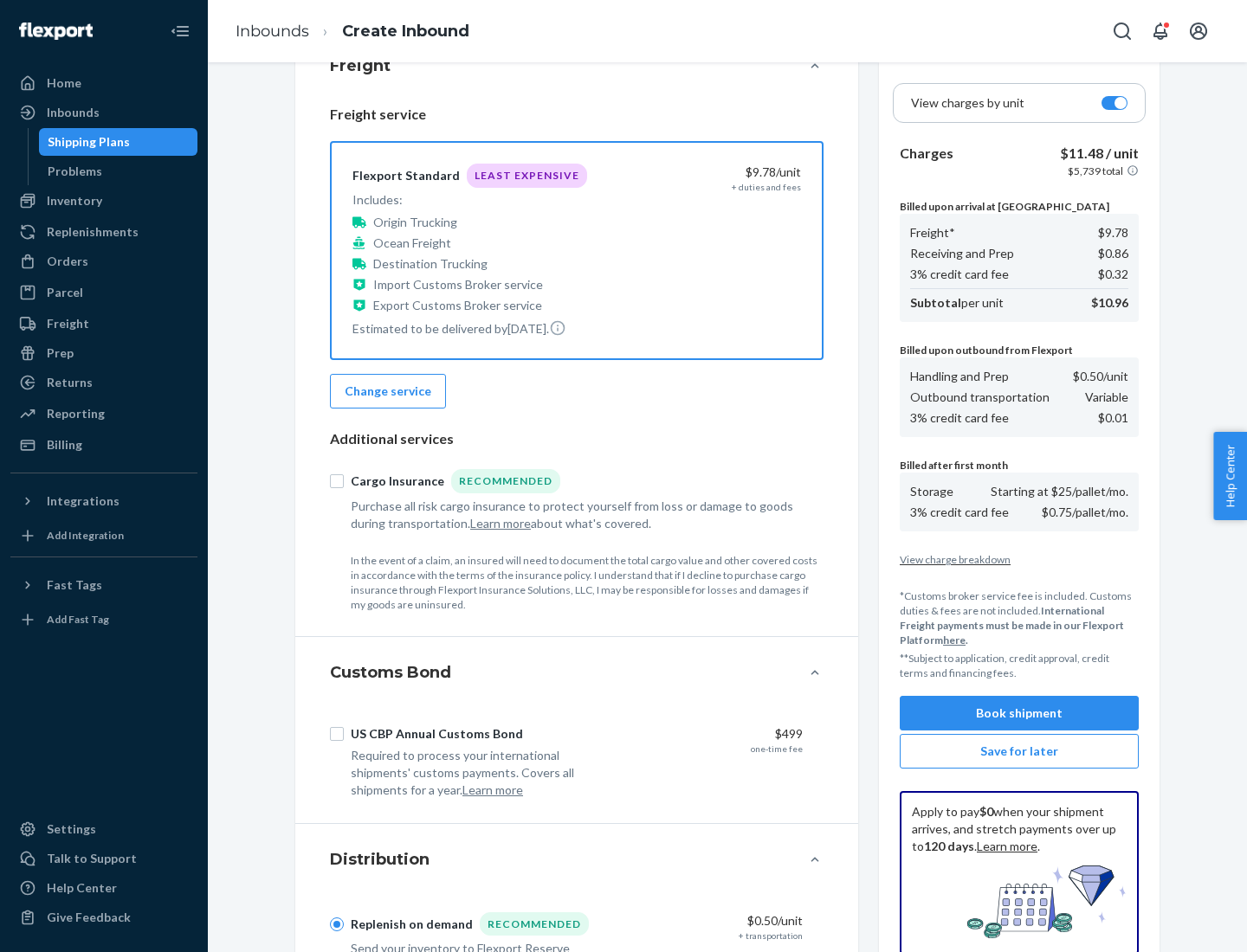
click at [1019, 713] on button "Book shipment" at bounding box center [1019, 713] width 239 height 35
